Goal: Book appointment/travel/reservation

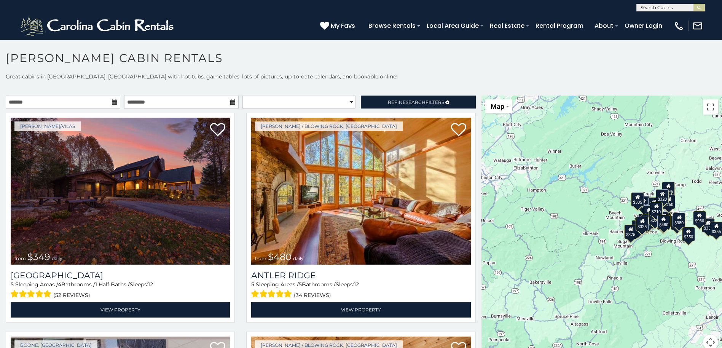
click at [655, 209] on div "$210" at bounding box center [656, 209] width 13 height 14
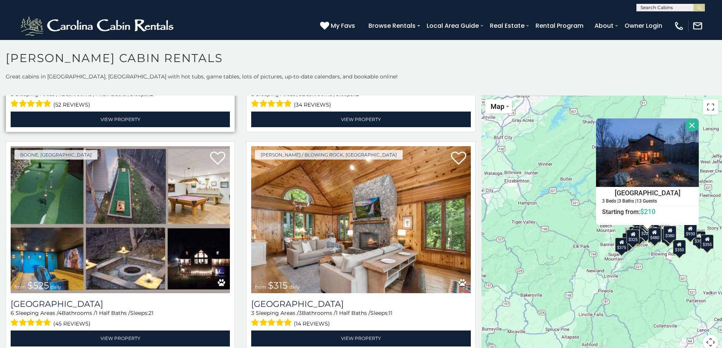
scroll to position [228, 0]
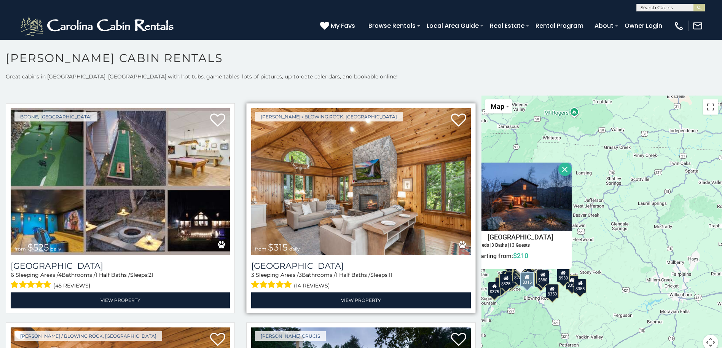
drag, startPoint x: 584, startPoint y: 192, endPoint x: 456, endPoint y: 237, distance: 136.0
click at [456, 96] on main "**********" at bounding box center [361, 96] width 722 height 0
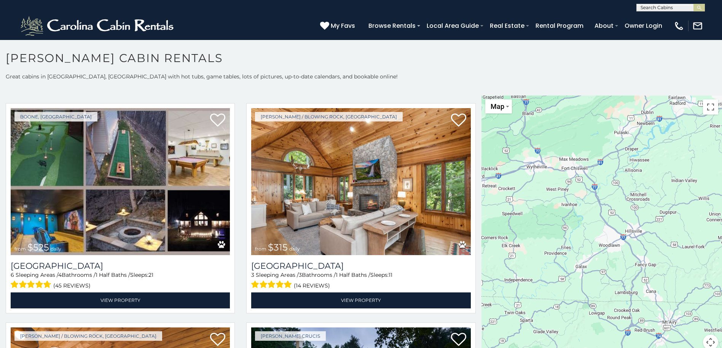
drag, startPoint x: 699, startPoint y: 179, endPoint x: 532, endPoint y: 322, distance: 219.6
click at [532, 326] on div "$349 $480 $525 $315 $355 $635 $675 $930 $400 $451 $330 $400 $485 $460 $395 $695…" at bounding box center [602, 227] width 241 height 263
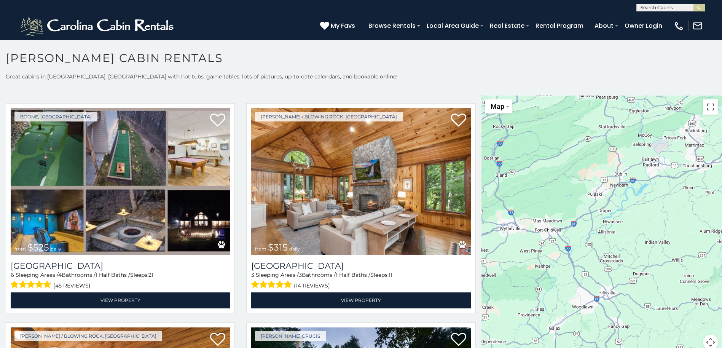
drag, startPoint x: 655, startPoint y: 160, endPoint x: 710, endPoint y: 167, distance: 55.3
click at [676, 193] on div "$349 $480 $525 $315 $355 $635 $675 $930 $400 $451 $330 $400 $485 $460 $395 $695…" at bounding box center [602, 227] width 241 height 263
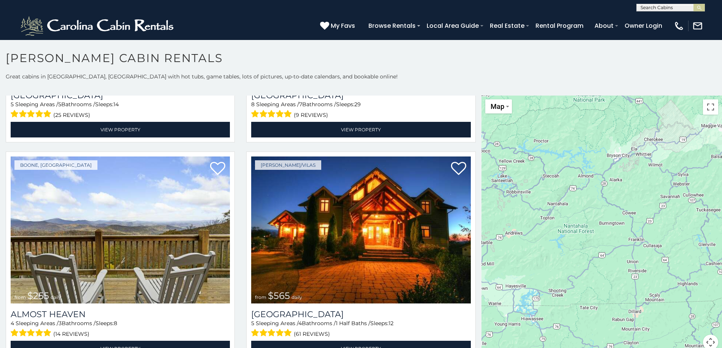
scroll to position [1752, 0]
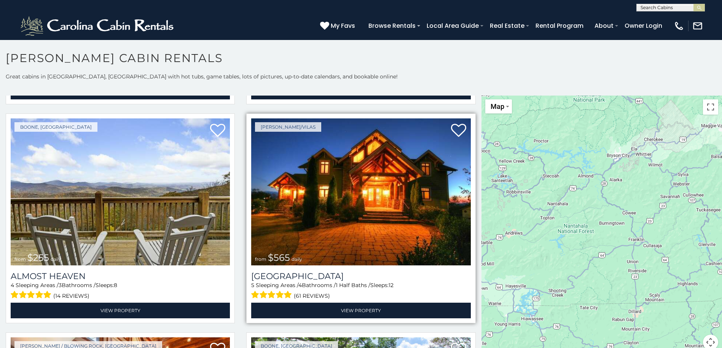
click at [344, 190] on img at bounding box center [360, 191] width 219 height 147
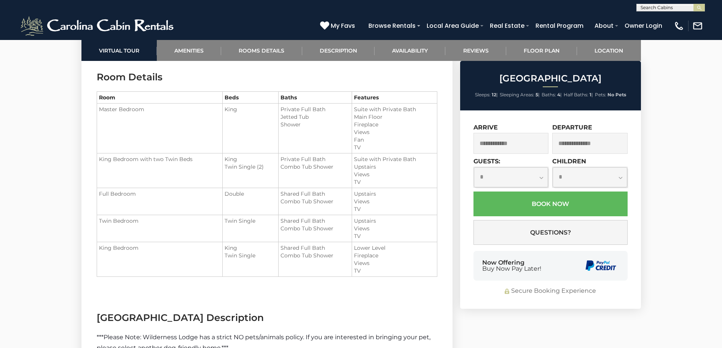
scroll to position [914, 0]
